Goal: Transaction & Acquisition: Purchase product/service

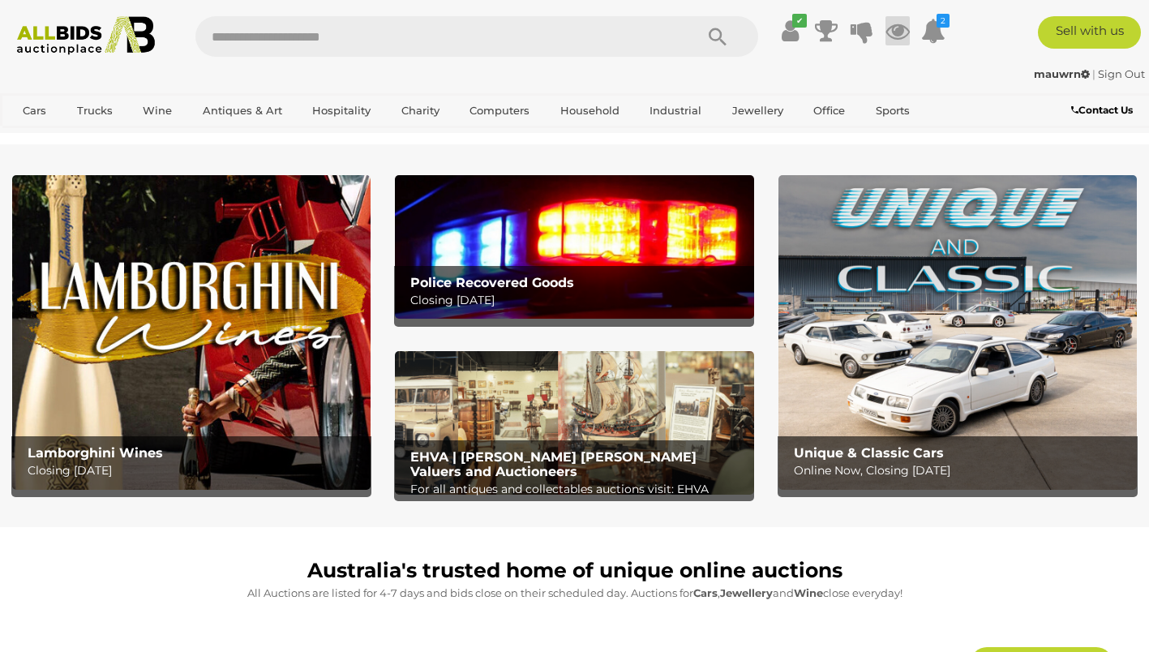
click at [897, 28] on icon at bounding box center [897, 30] width 24 height 29
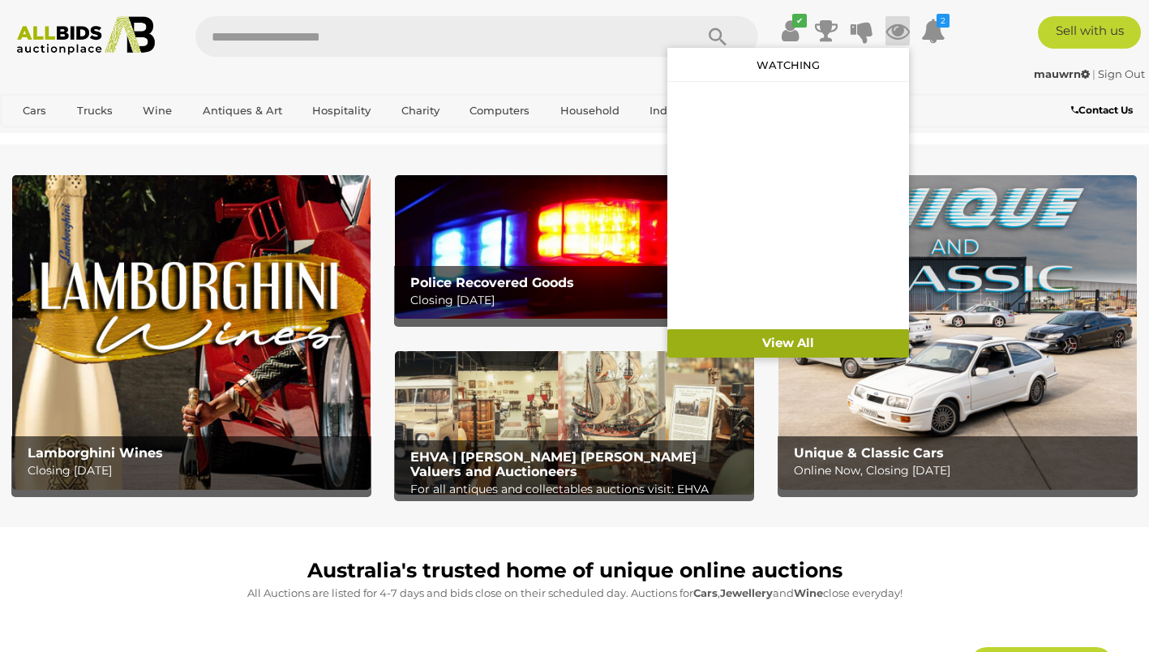
click at [835, 340] on link "View All" at bounding box center [788, 343] width 242 height 28
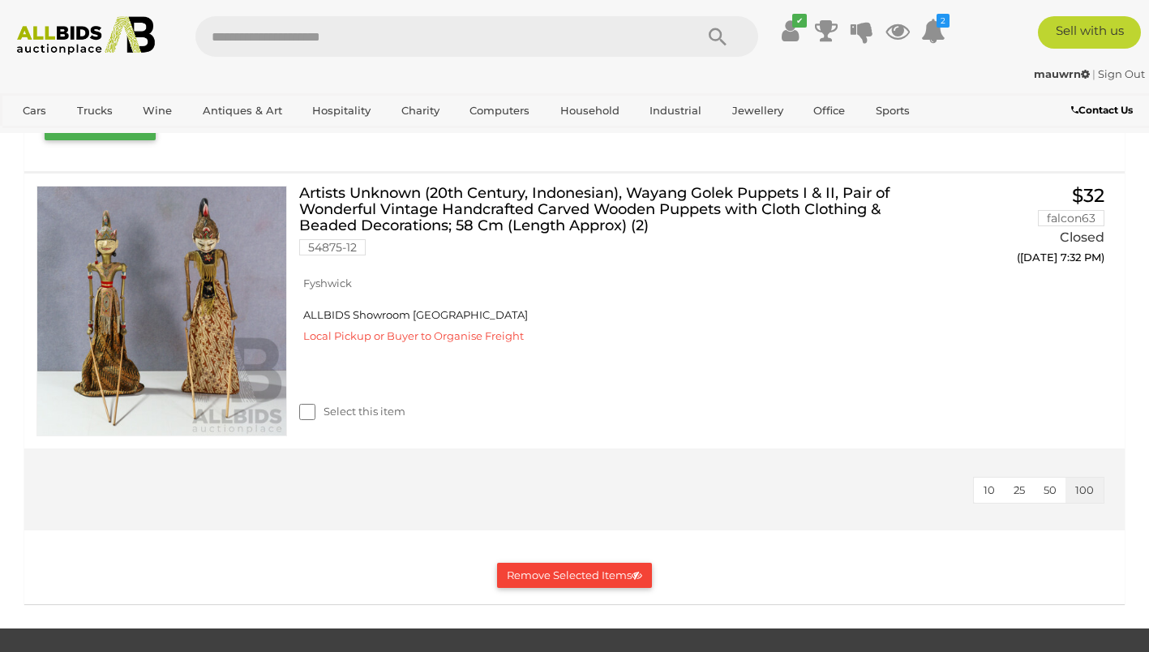
scroll to position [322, 0]
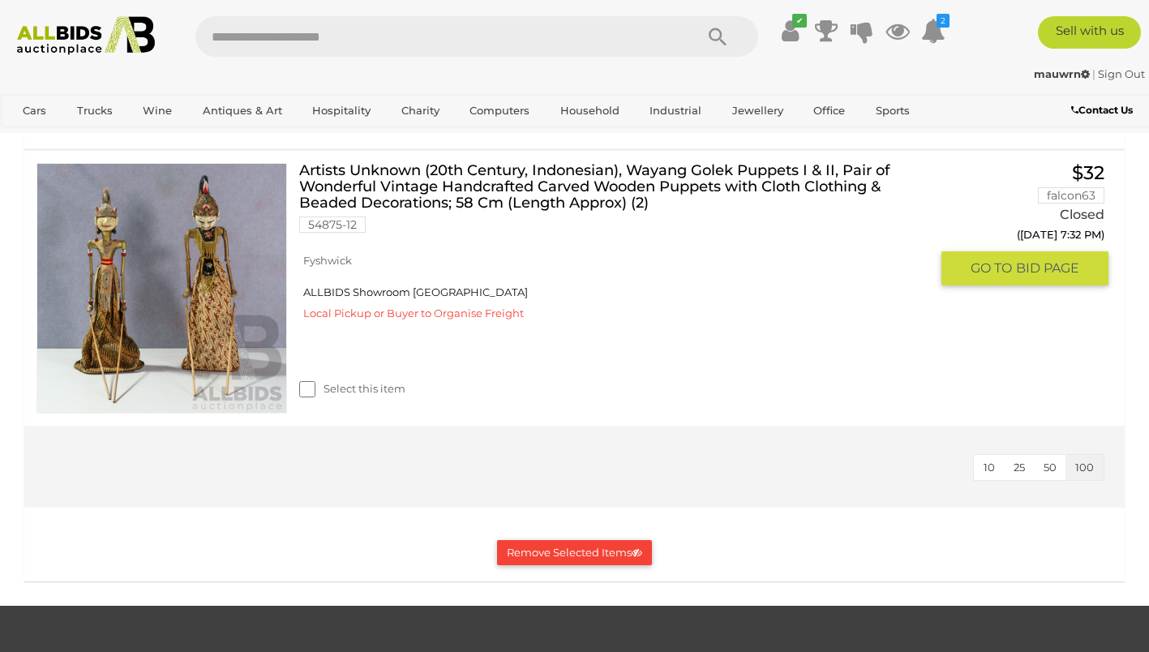
click at [173, 270] on link at bounding box center [161, 288] width 250 height 250
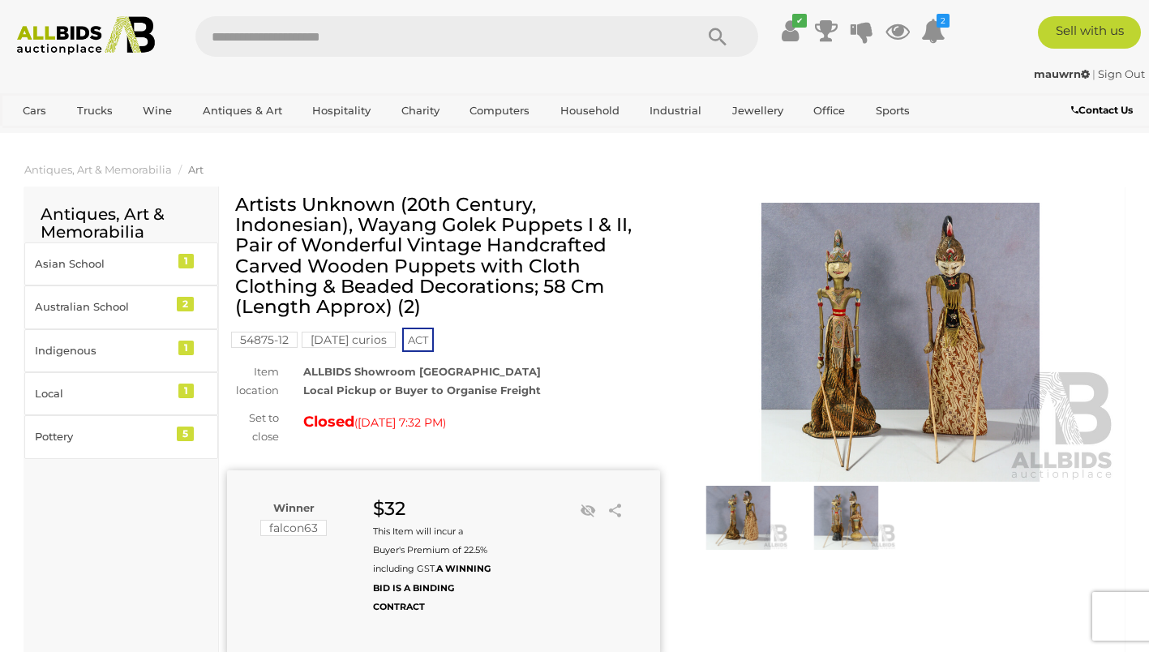
click at [857, 346] on img at bounding box center [900, 342] width 433 height 279
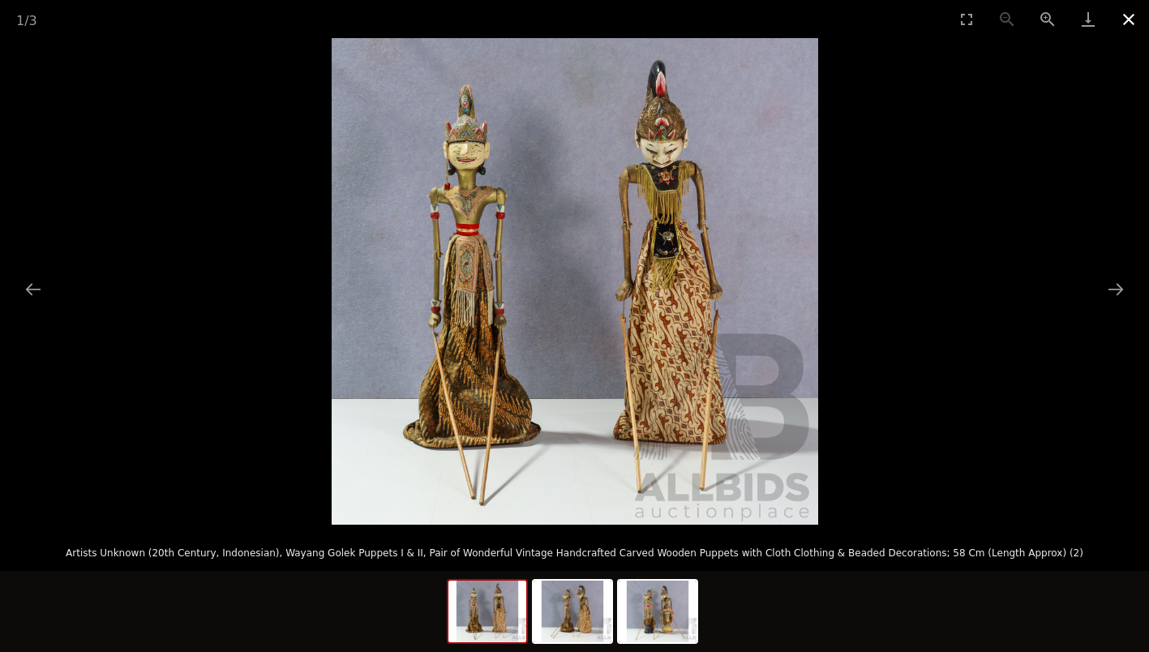
click at [1126, 21] on button "Close gallery" at bounding box center [1128, 19] width 41 height 38
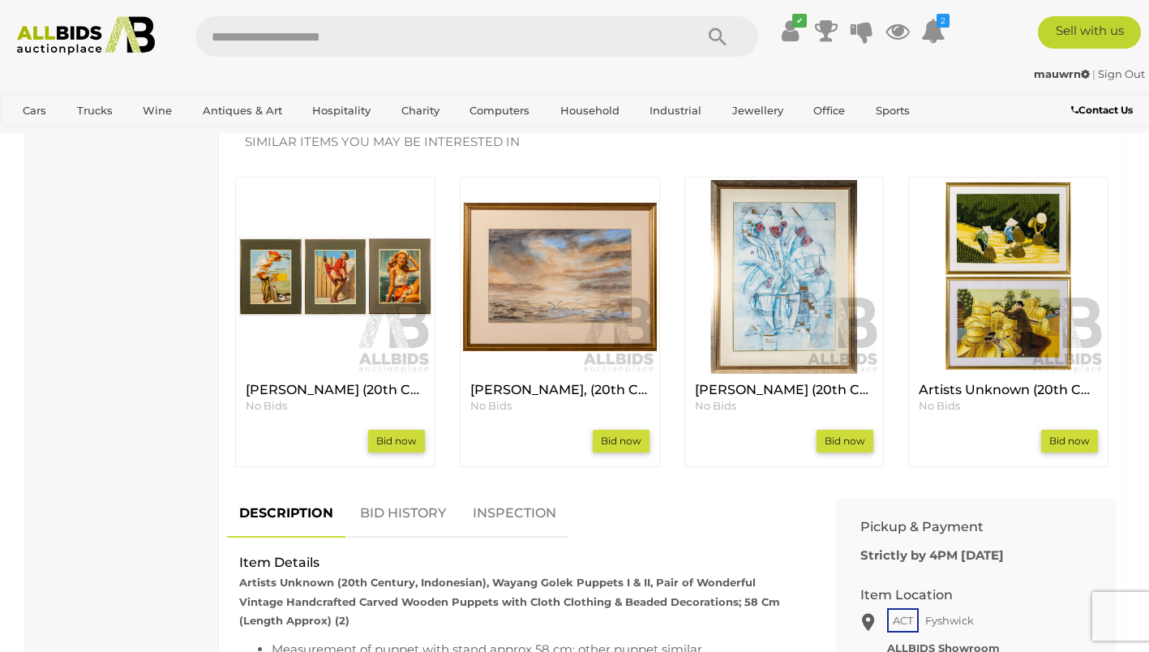
scroll to position [807, 0]
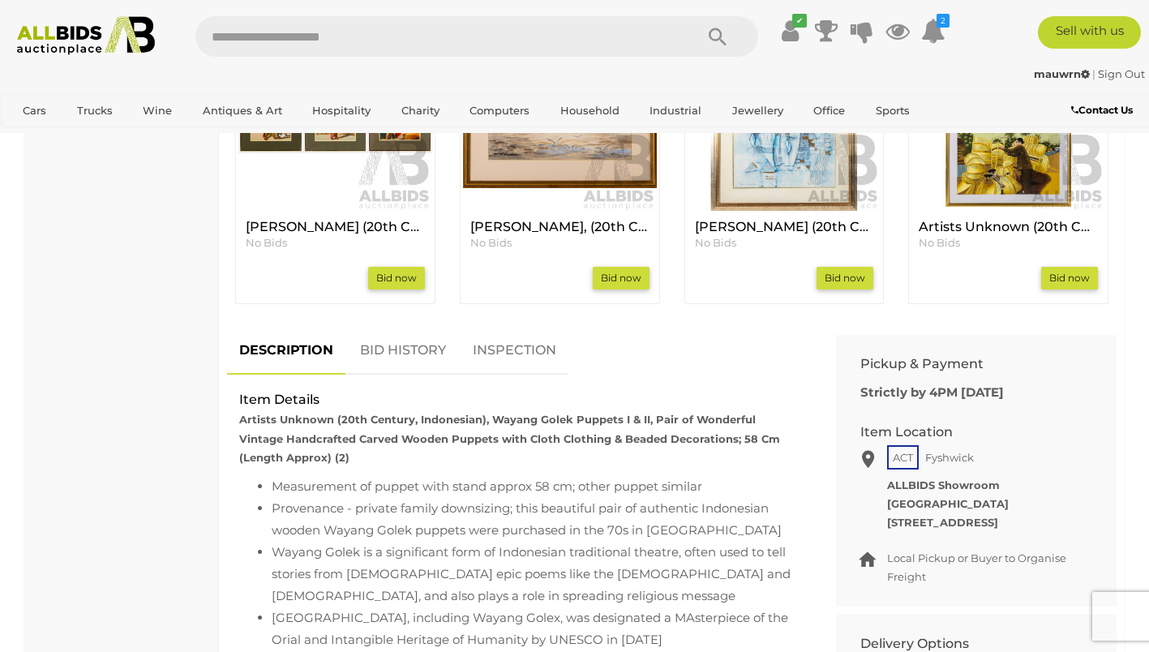
click at [426, 353] on link "BID HISTORY" at bounding box center [403, 351] width 110 height 48
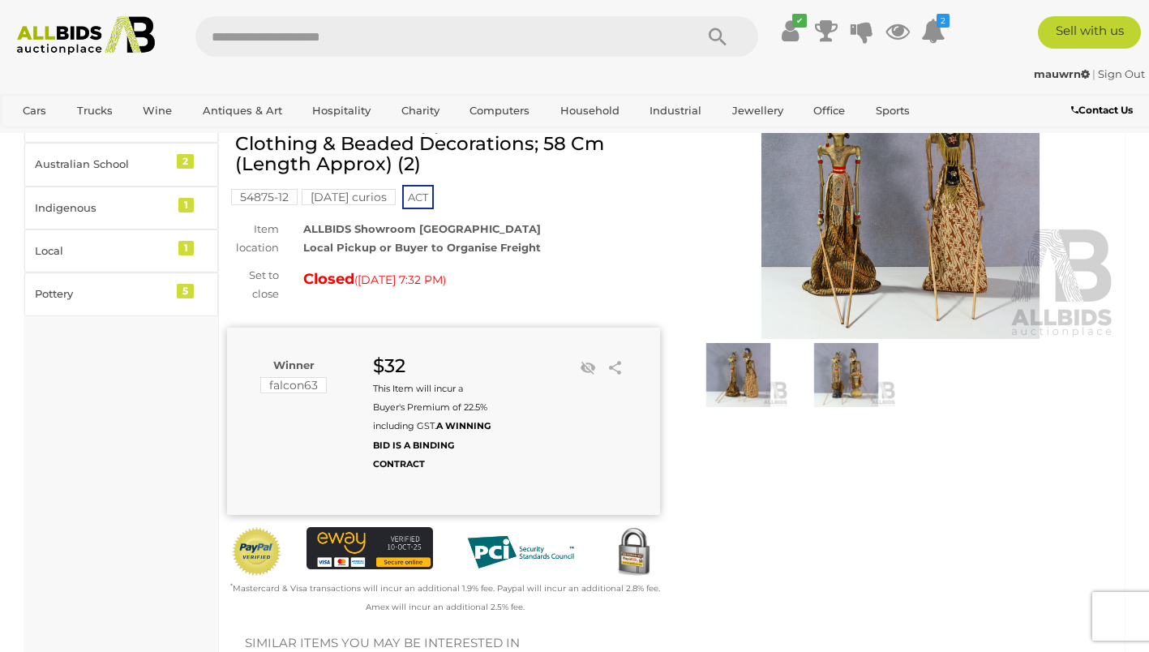
scroll to position [109, 0]
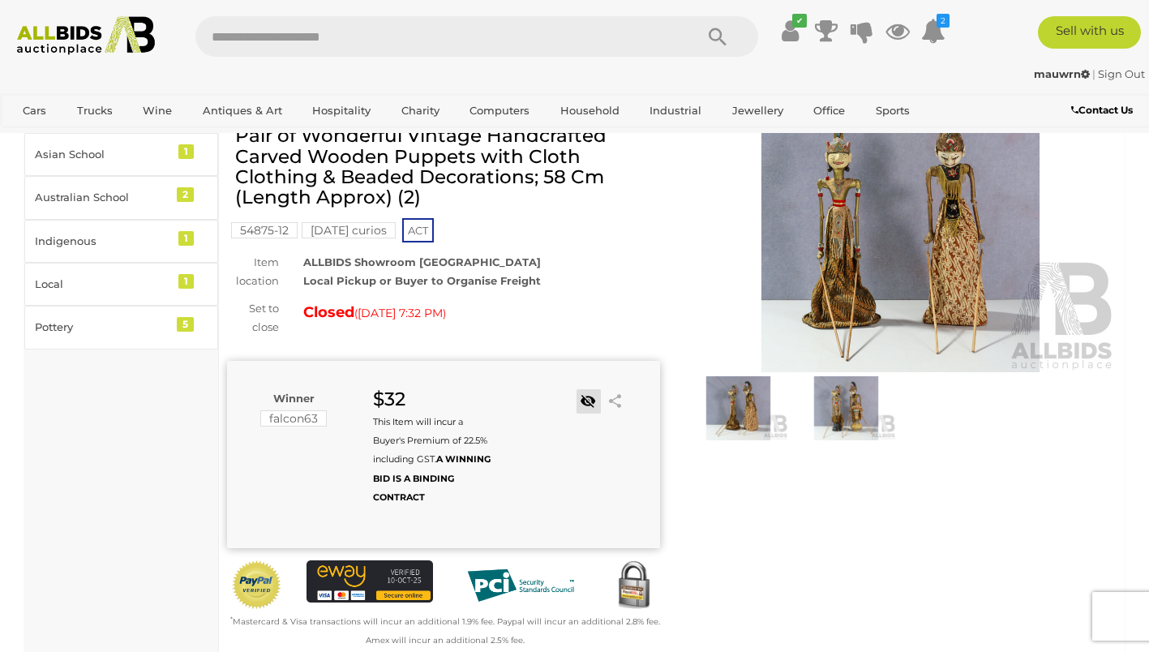
click at [591, 405] on link at bounding box center [588, 401] width 24 height 24
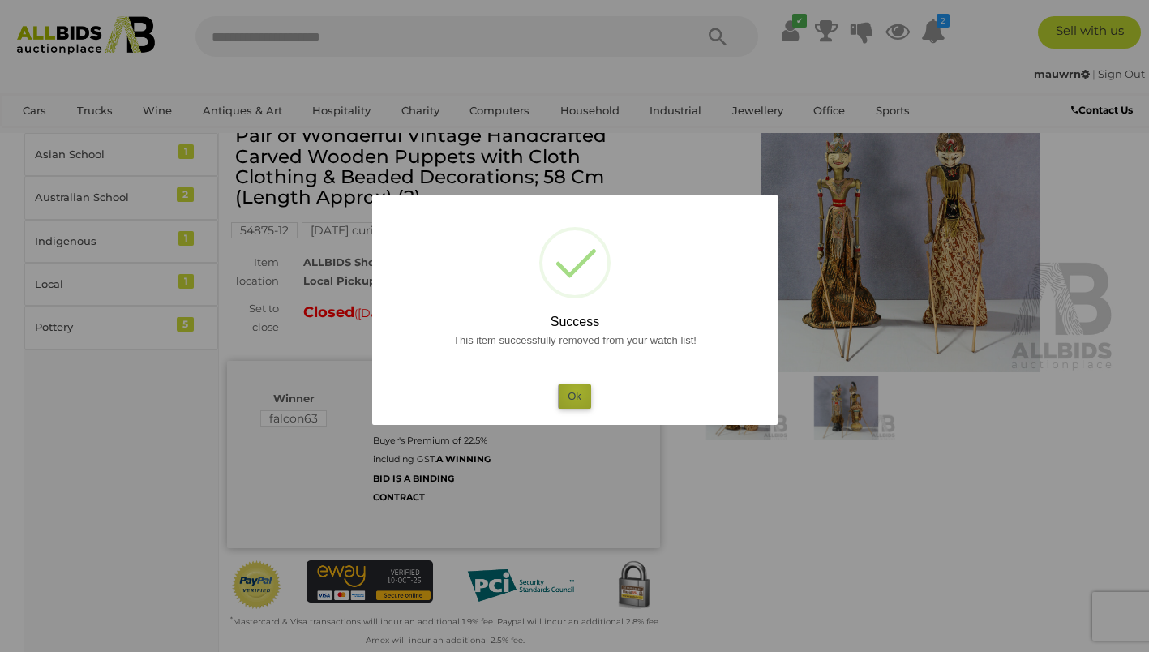
click at [576, 391] on button "Ok" at bounding box center [574, 396] width 33 height 24
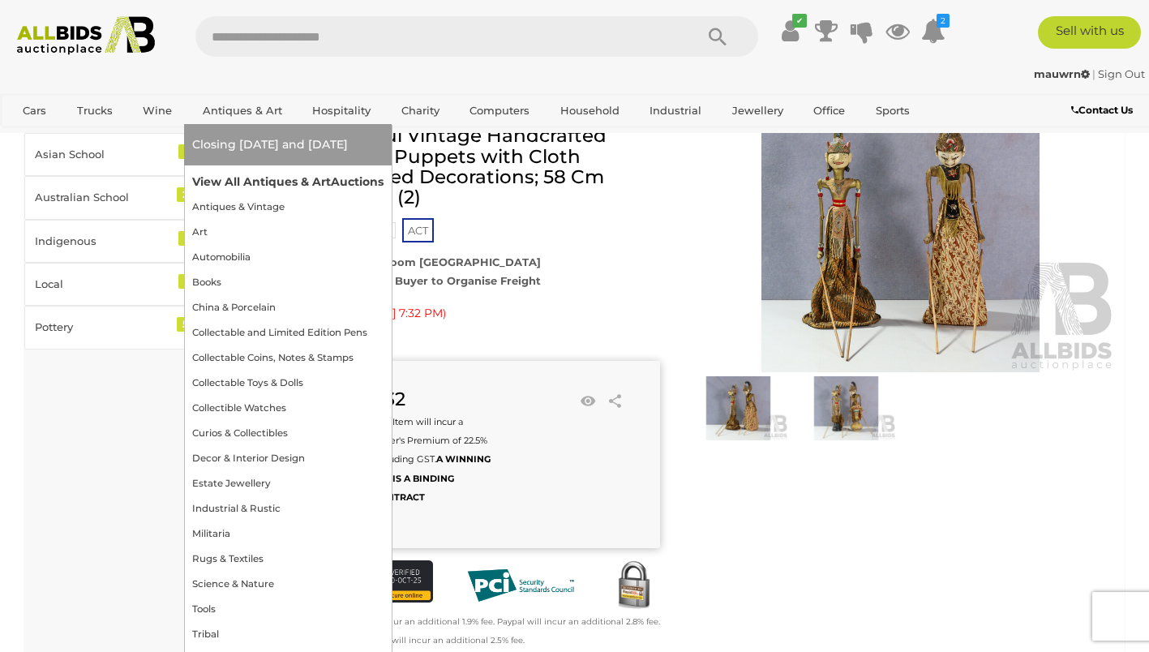
click at [235, 180] on link "View All Antiques & Art Auctions" at bounding box center [287, 181] width 191 height 25
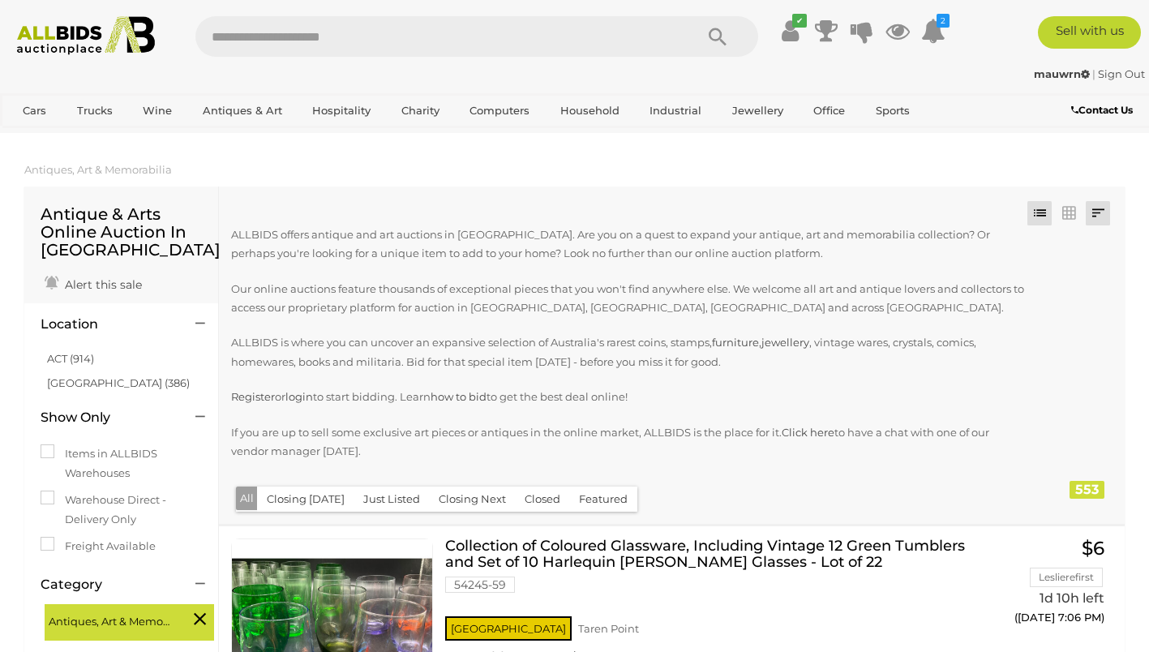
click at [1093, 212] on link at bounding box center [1097, 213] width 24 height 24
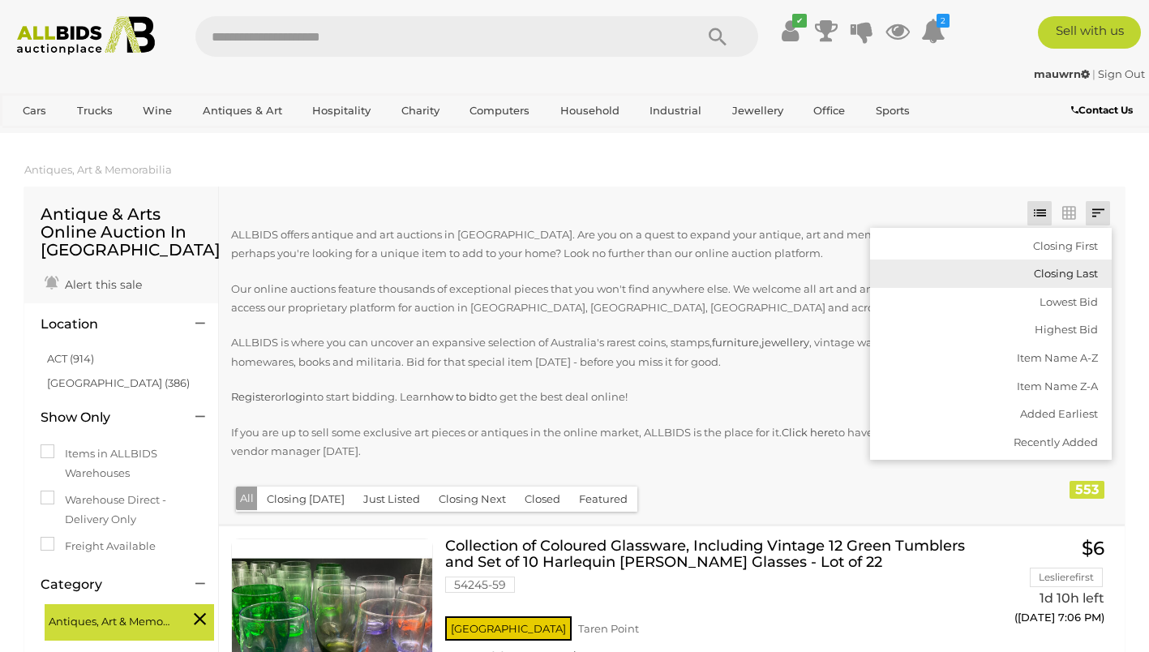
click at [1051, 269] on link "Closing Last" at bounding box center [991, 273] width 242 height 28
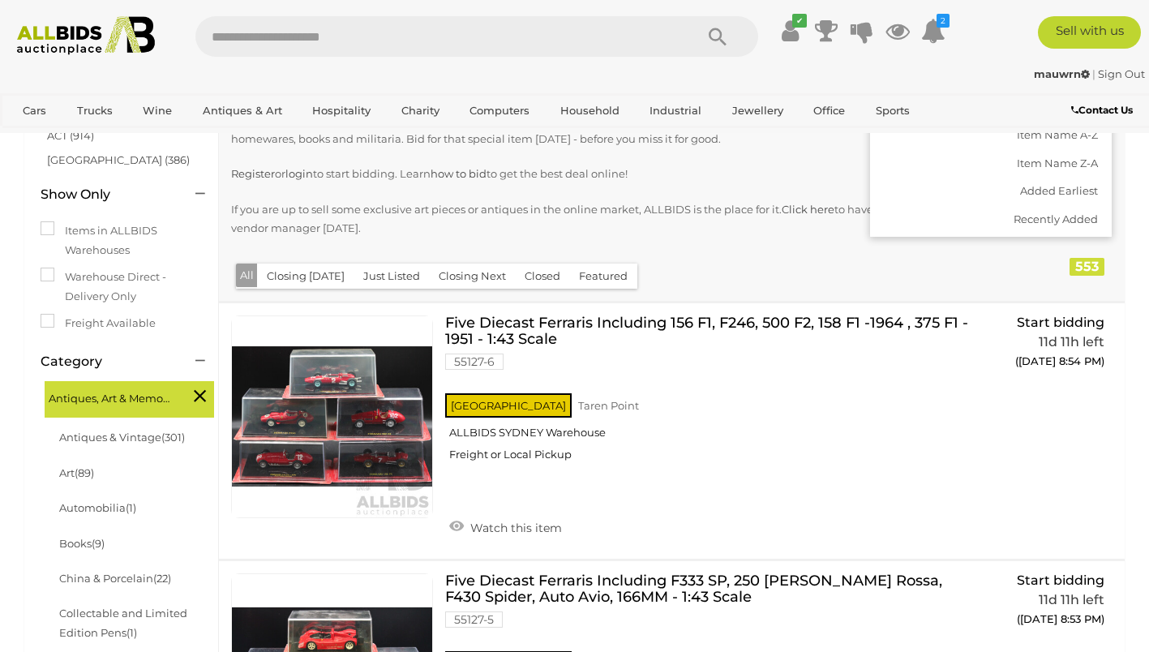
scroll to position [263, 0]
